Goal: Task Accomplishment & Management: Use online tool/utility

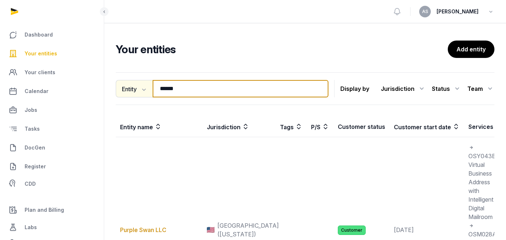
drag, startPoint x: 196, startPoint y: 89, endPoint x: 144, endPoint y: 87, distance: 52.1
click at [144, 87] on div "Entity Entity People Tags Services ****** Search" at bounding box center [222, 88] width 213 height 17
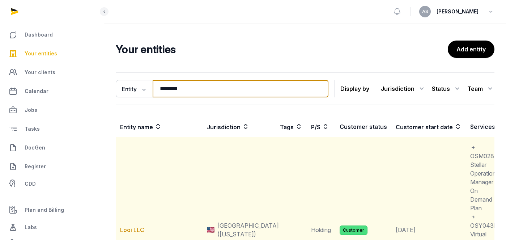
type input "********"
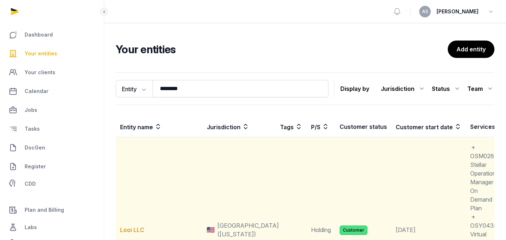
click at [131, 234] on td "Looi LLC" at bounding box center [159, 229] width 87 height 185
click at [131, 227] on link "Looi LLC" at bounding box center [132, 229] width 24 height 7
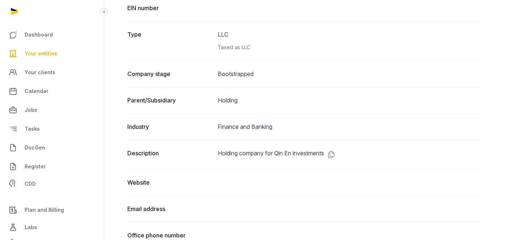
scroll to position [224, 0]
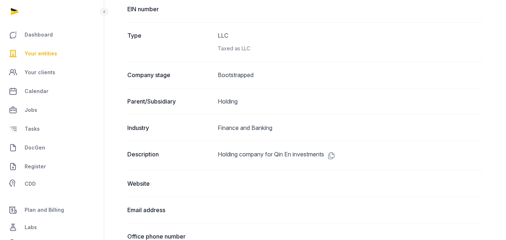
click at [45, 53] on span "Your entities" at bounding box center [41, 53] width 33 height 9
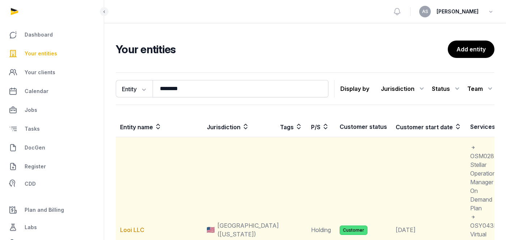
scroll to position [12, 0]
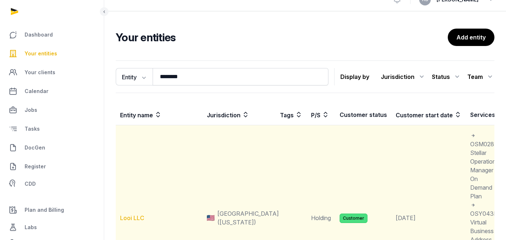
click at [133, 216] on link "Looi LLC" at bounding box center [132, 217] width 24 height 7
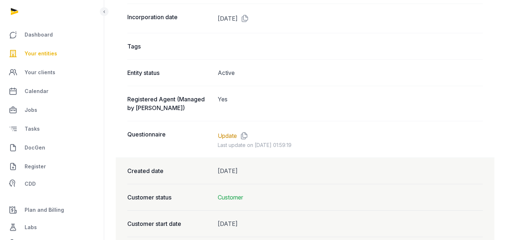
scroll to position [556, 0]
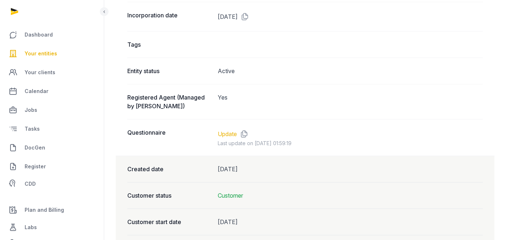
click at [224, 136] on link "Update" at bounding box center [227, 133] width 19 height 9
